Goal: Check status: Check status

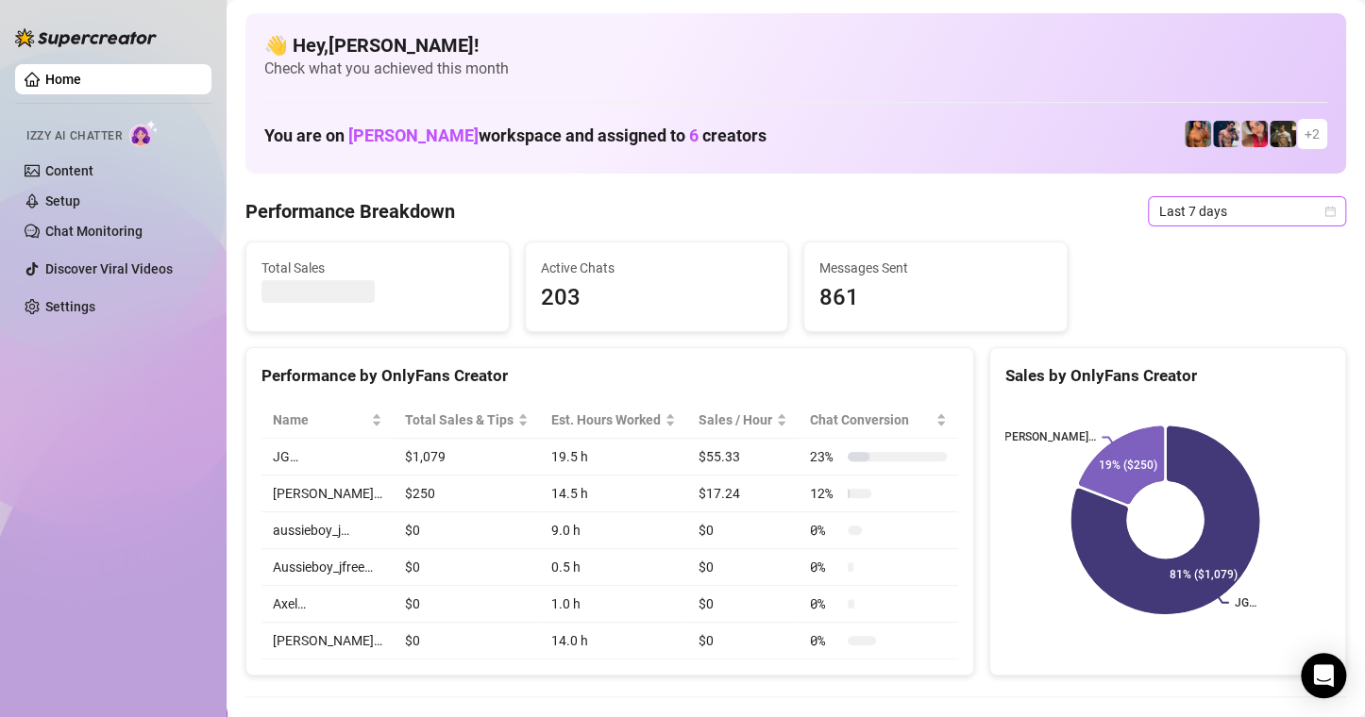
click at [1324, 210] on icon "calendar" at bounding box center [1329, 211] width 11 height 11
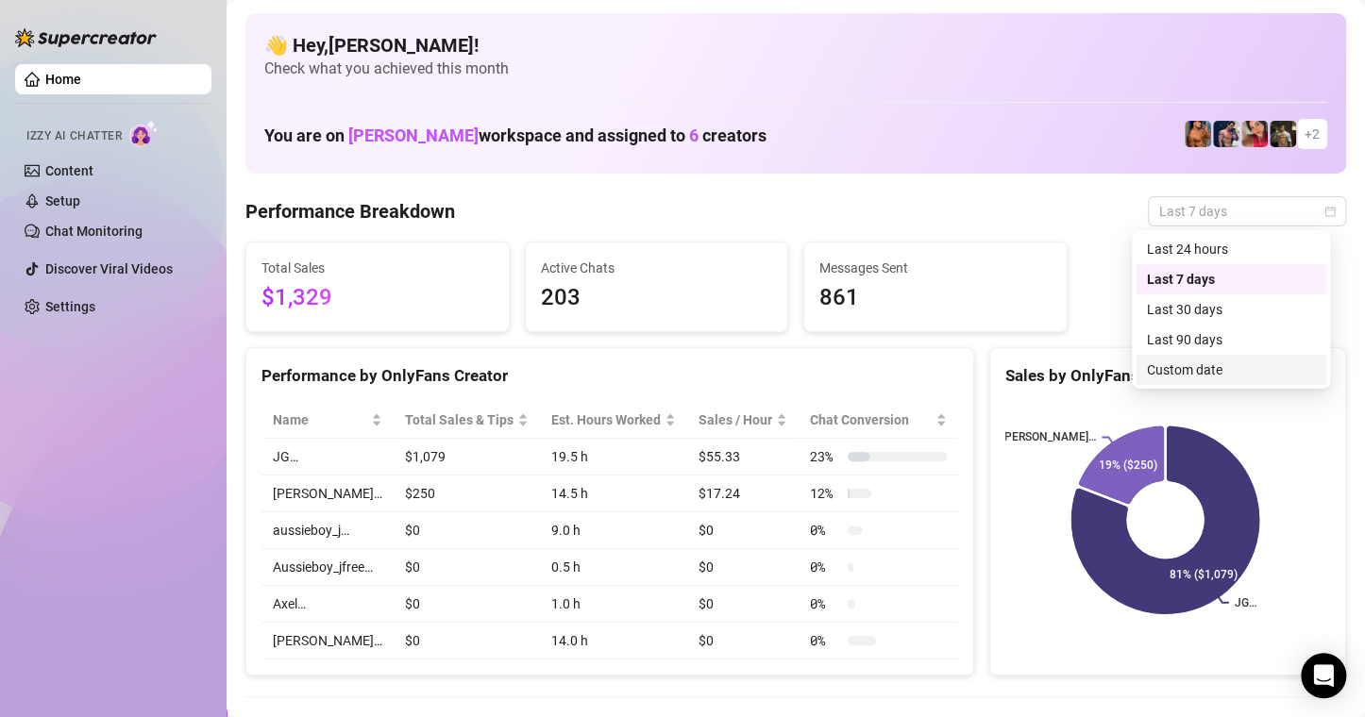
click at [1192, 370] on div "Custom date" at bounding box center [1231, 370] width 168 height 21
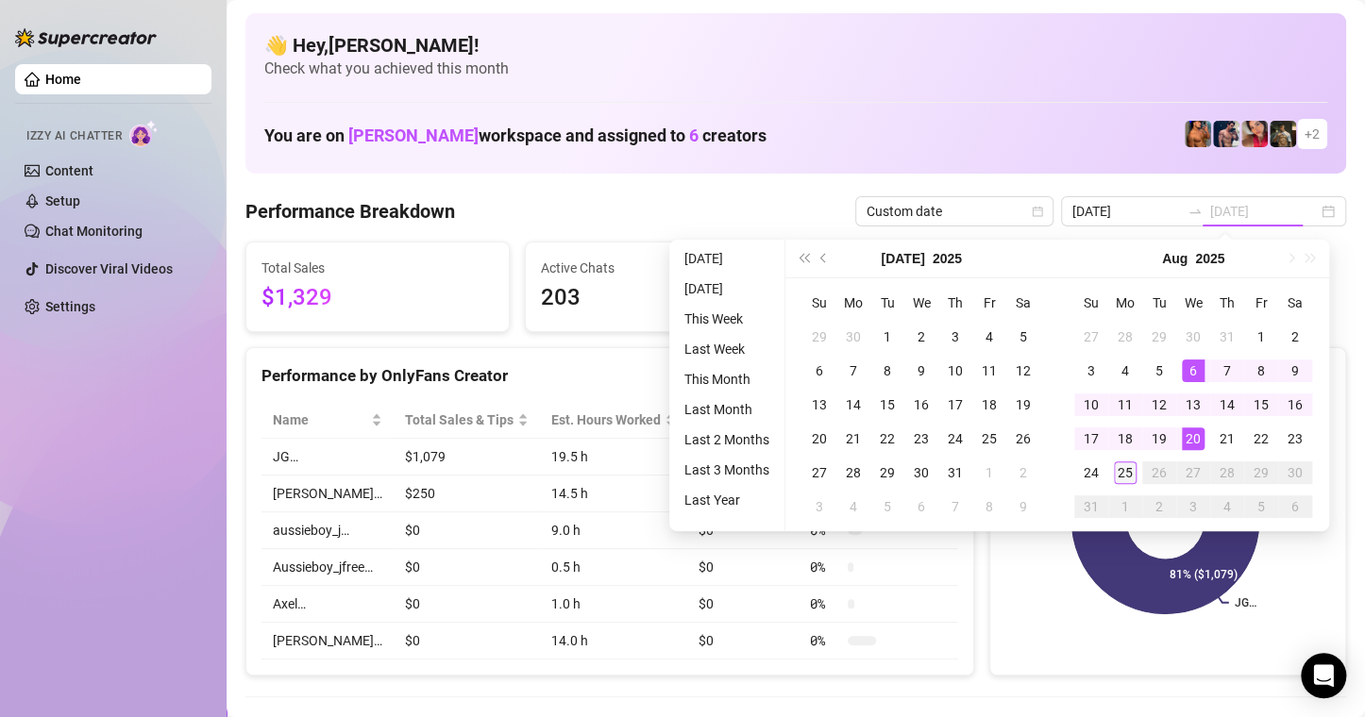
type input "2025-08-20"
type input "2025-08-18"
type input "2025-08-25"
click at [1117, 480] on div "25" at bounding box center [1125, 473] width 23 height 23
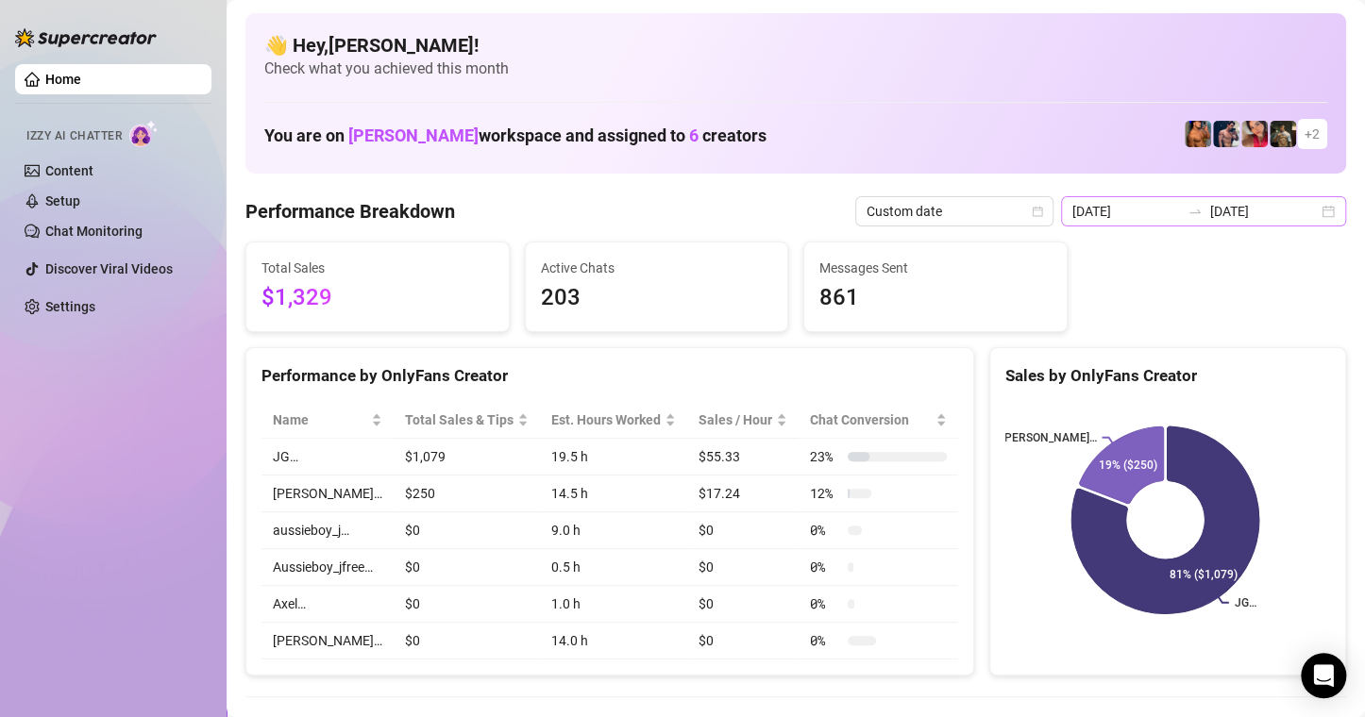
click at [1318, 211] on div "2025-08-18 2025-08-25" at bounding box center [1203, 211] width 285 height 30
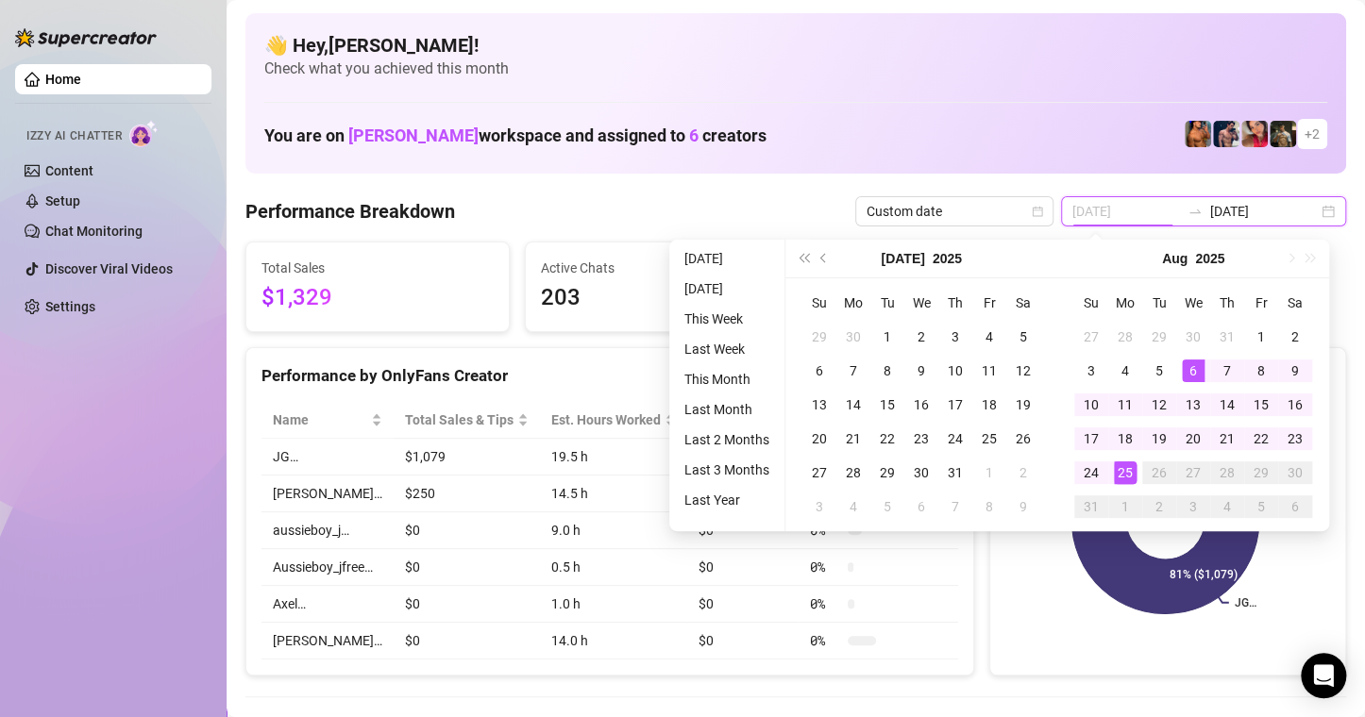
type input "2025-08-25"
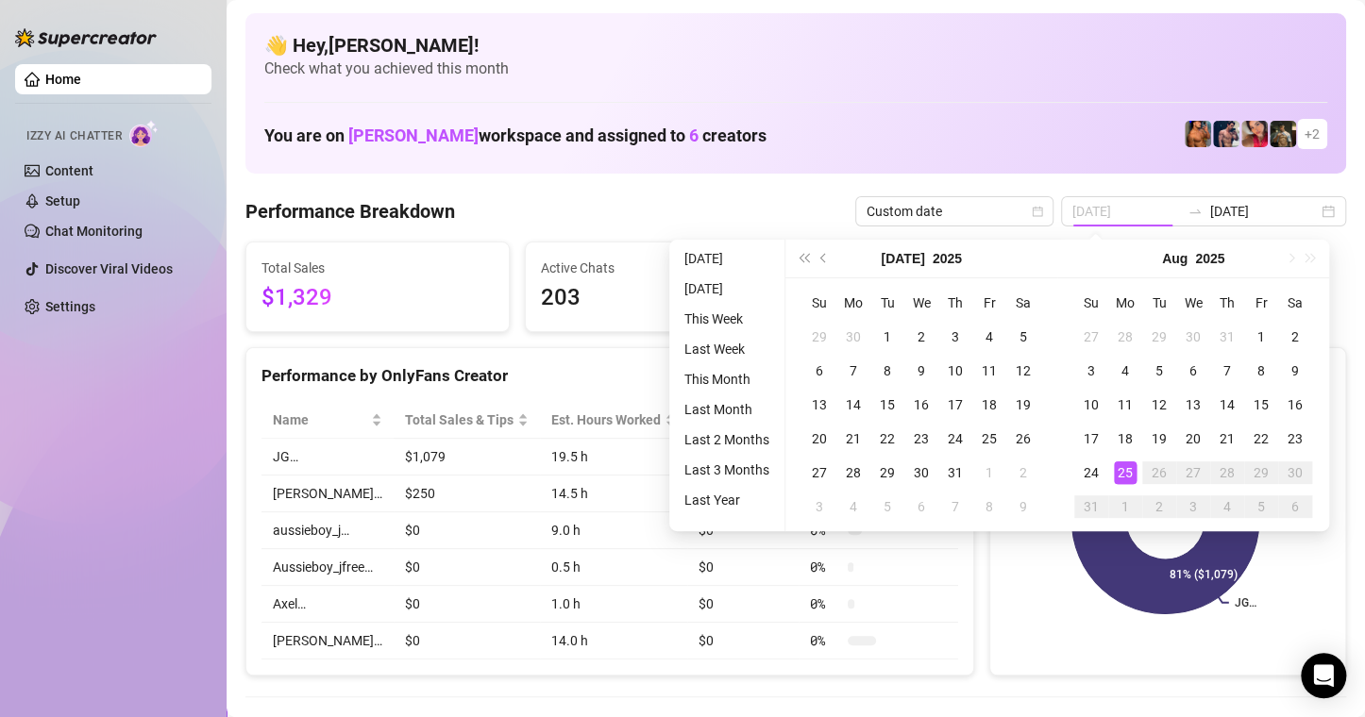
click at [1119, 474] on div "25" at bounding box center [1125, 473] width 23 height 23
click at [1119, 478] on div "25" at bounding box center [1125, 473] width 23 height 23
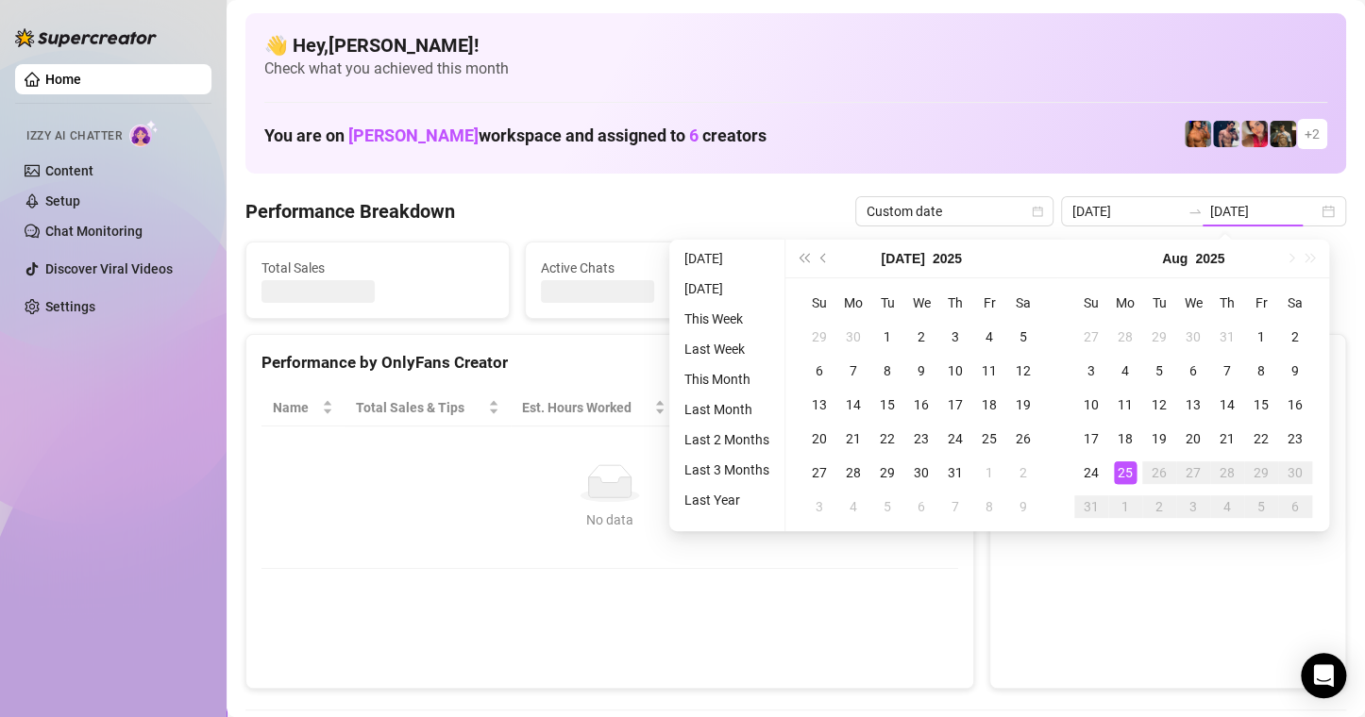
type input "2025-08-25"
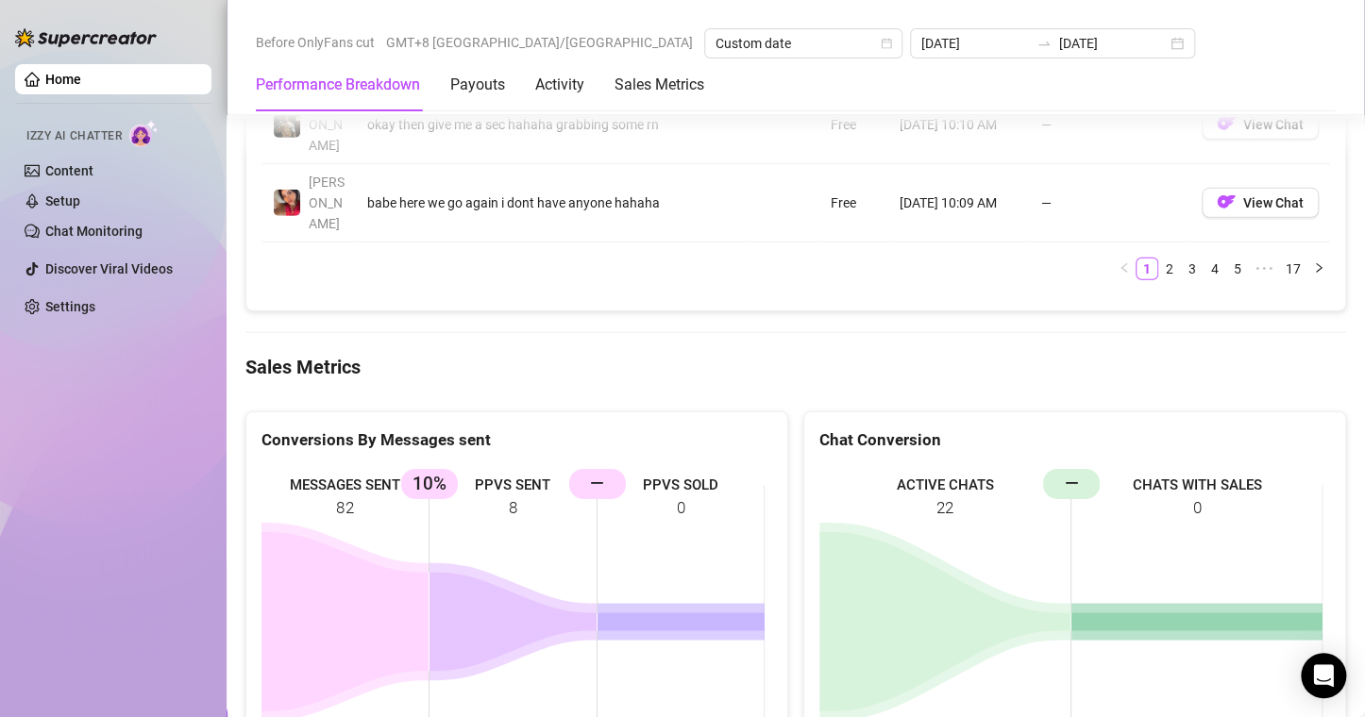
scroll to position [2454, 0]
